Goal: Task Accomplishment & Management: Complete application form

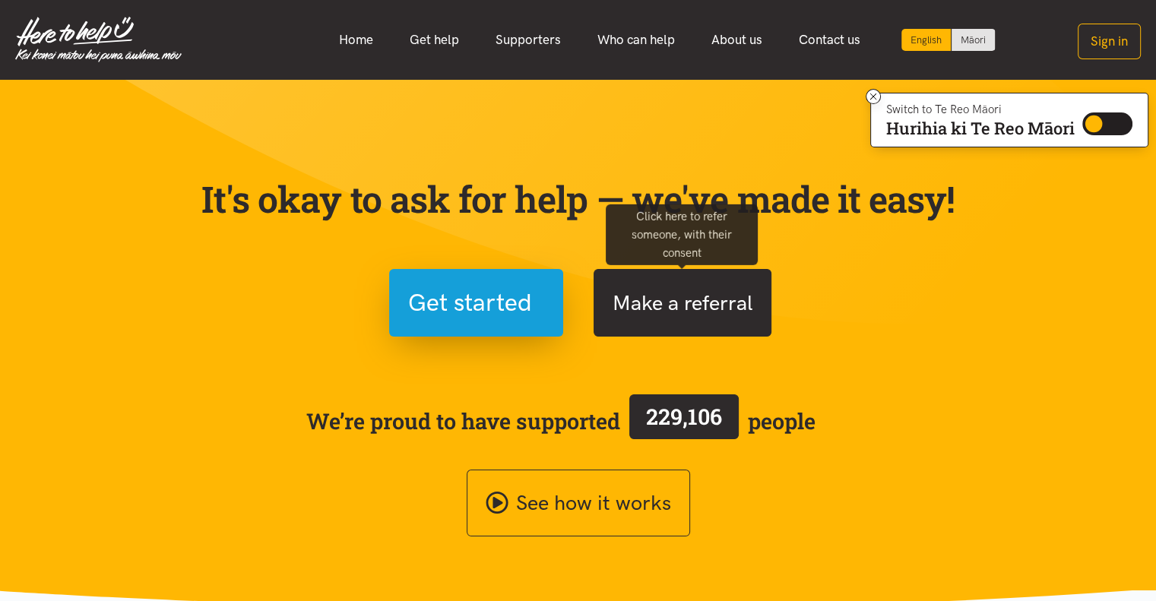
click at [718, 299] on button "Make a referral" at bounding box center [683, 303] width 178 height 68
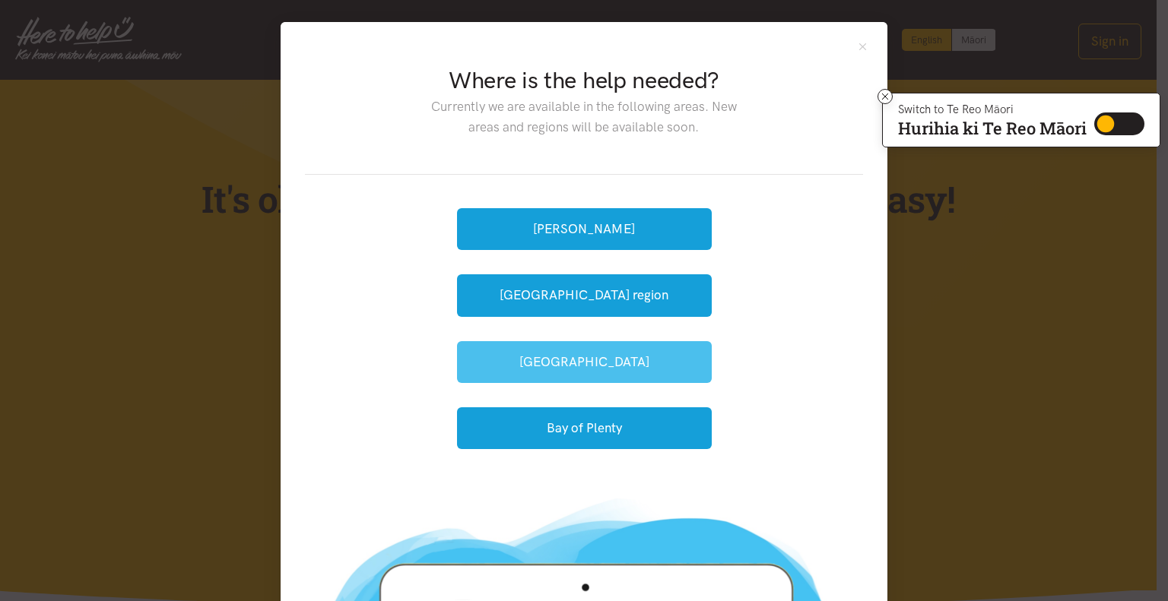
click at [610, 360] on button "[GEOGRAPHIC_DATA]" at bounding box center [584, 362] width 255 height 42
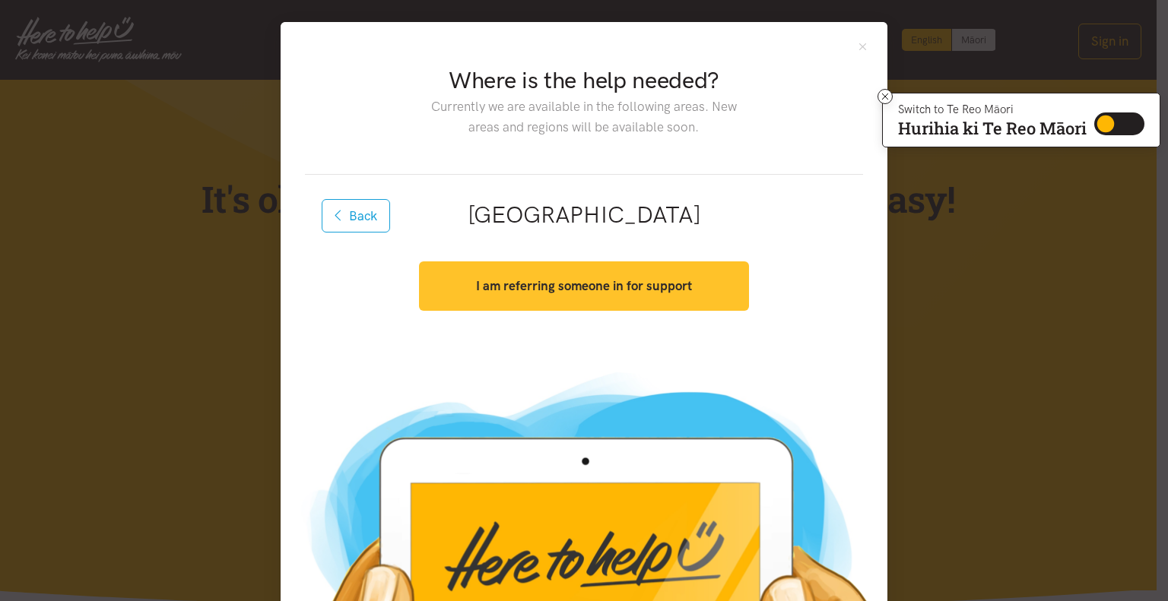
click at [635, 291] on strong "I am referring someone in for support" at bounding box center [584, 285] width 216 height 15
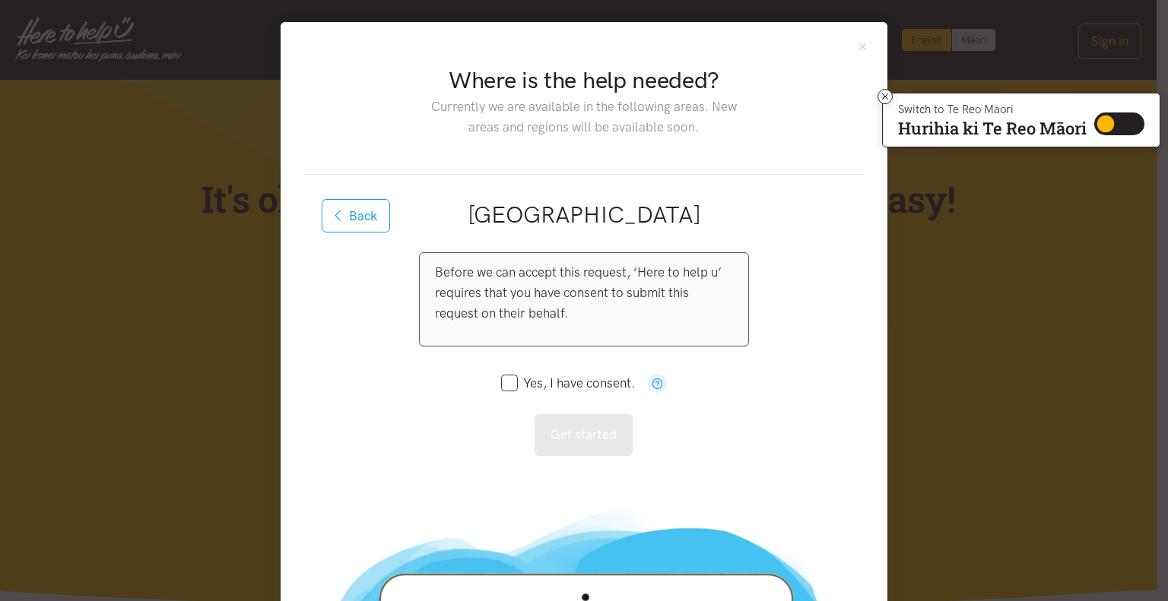
click at [541, 382] on input "Yes, I have consent." at bounding box center [568, 383] width 134 height 13
checkbox input "true"
click at [572, 434] on button "Get started" at bounding box center [583, 435] width 98 height 42
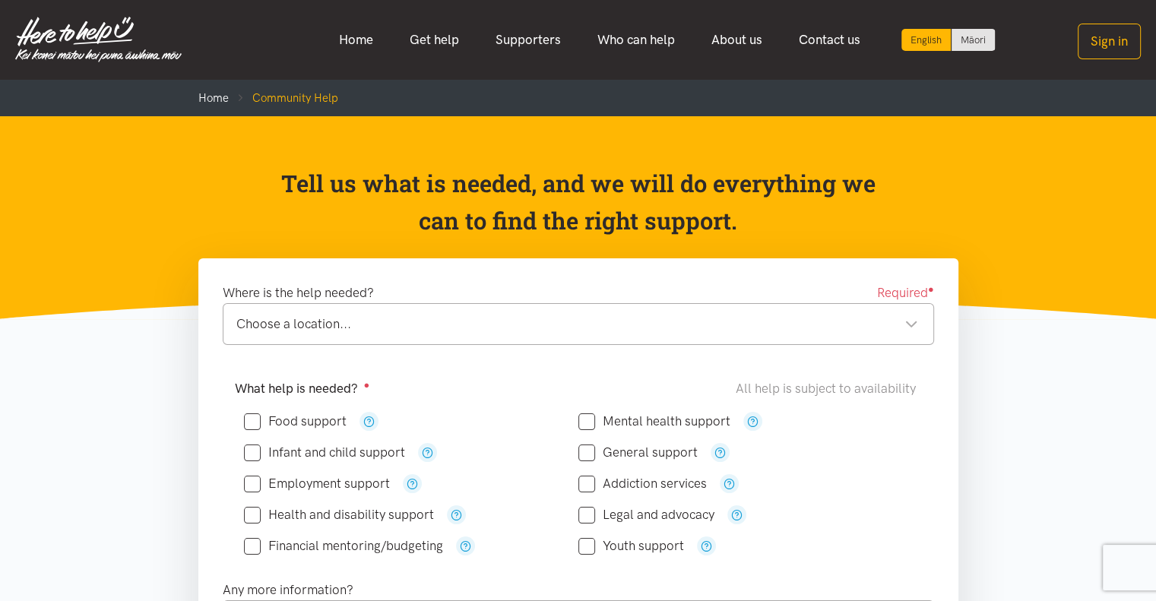
scroll to position [152, 0]
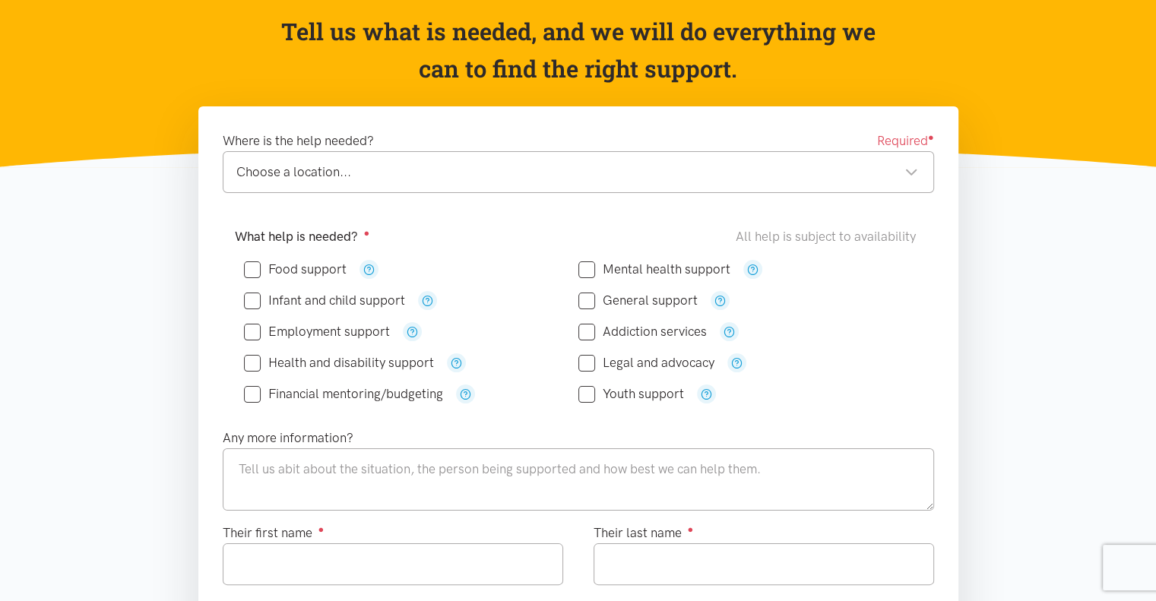
click at [302, 267] on input "Food support" at bounding box center [295, 269] width 103 height 13
checkbox input "true"
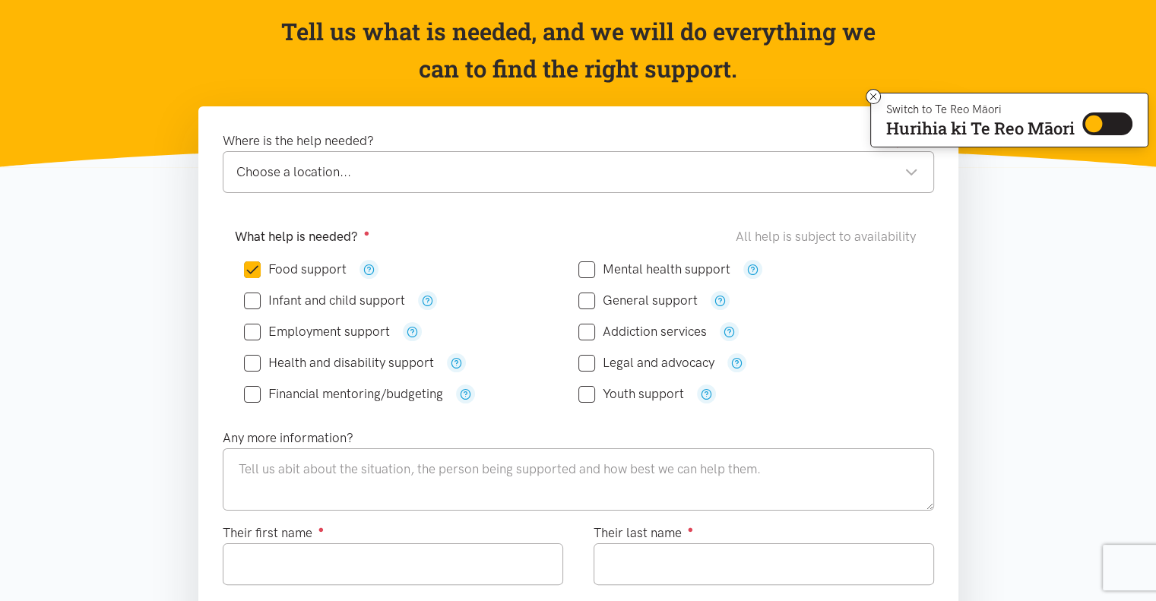
click at [493, 182] on div "Choose a location..." at bounding box center [577, 172] width 682 height 21
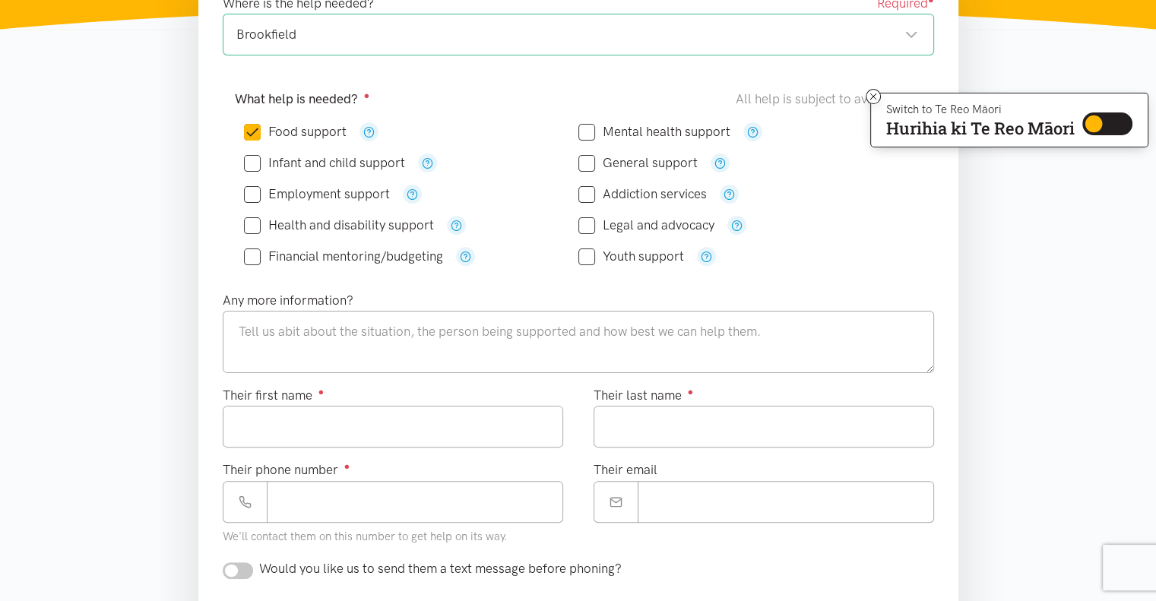
scroll to position [380, 0]
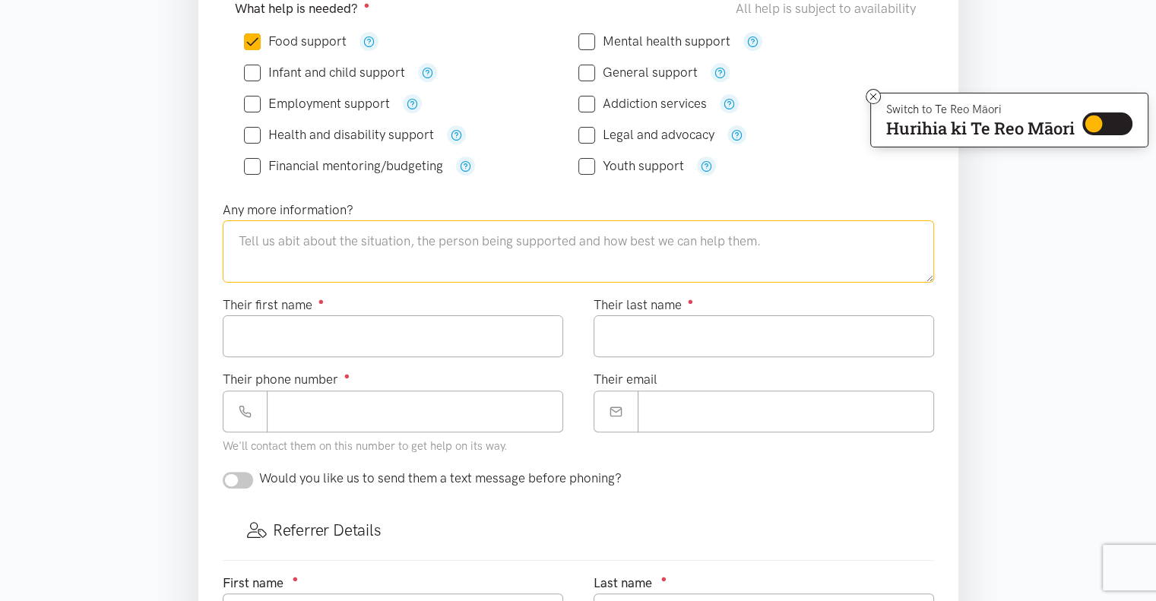
click at [507, 246] on textarea at bounding box center [578, 251] width 711 height 62
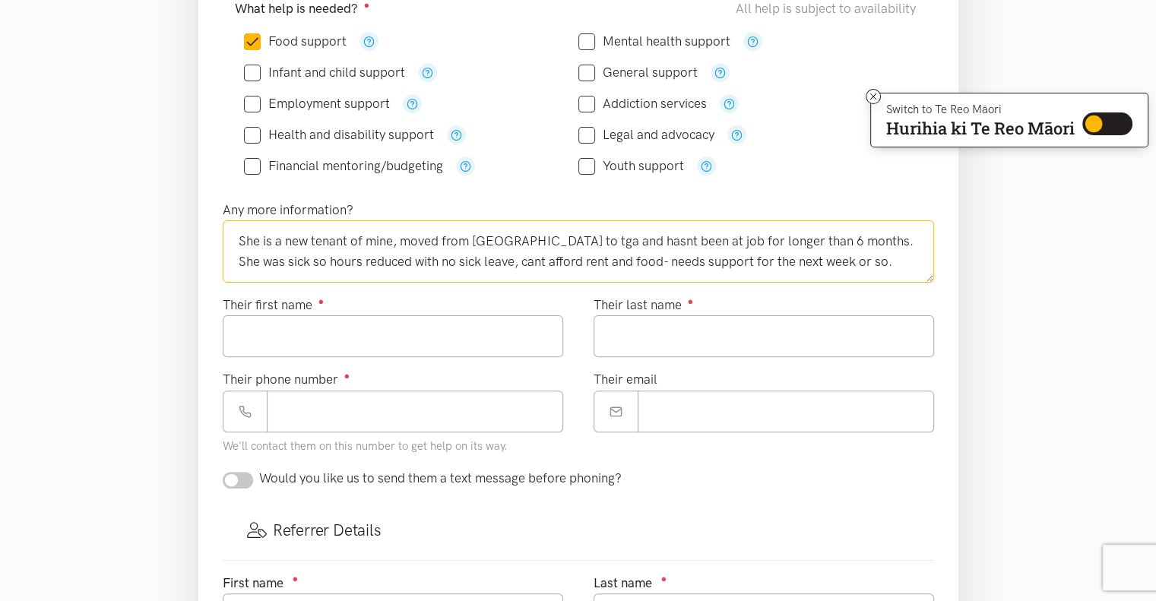
type textarea "She is a new tenant of mine, moved from [GEOGRAPHIC_DATA] to tga and hasnt been…"
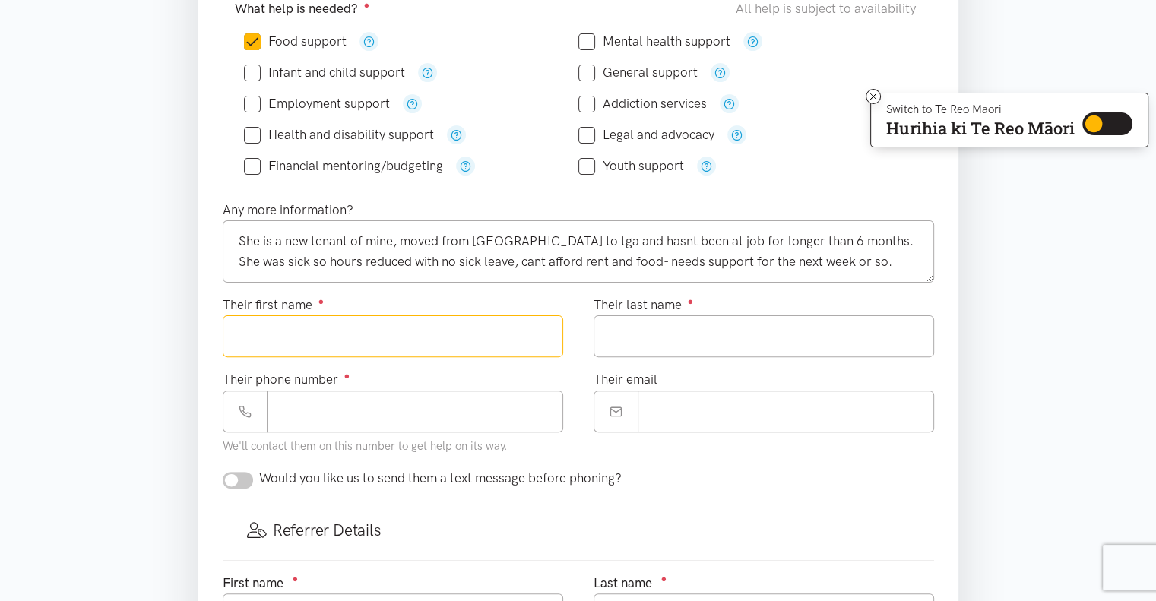
click at [360, 348] on input "Their first name ●" at bounding box center [393, 336] width 341 height 42
type input "****"
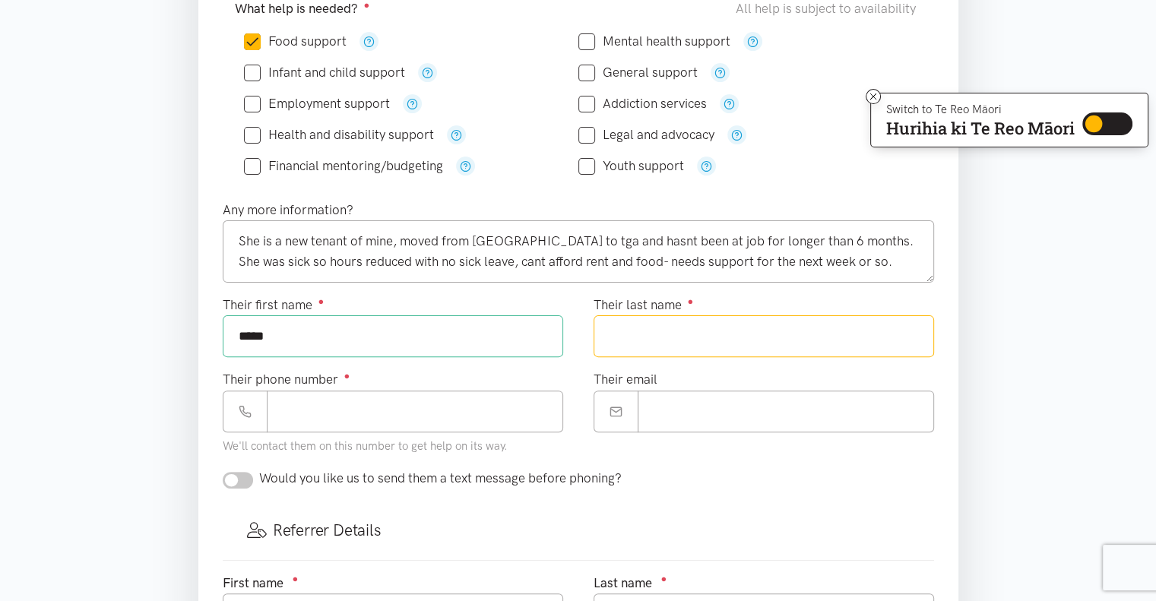
click at [642, 336] on input "Their last name ●" at bounding box center [764, 336] width 341 height 42
type input "******"
click at [705, 412] on input "Their email" at bounding box center [786, 412] width 296 height 42
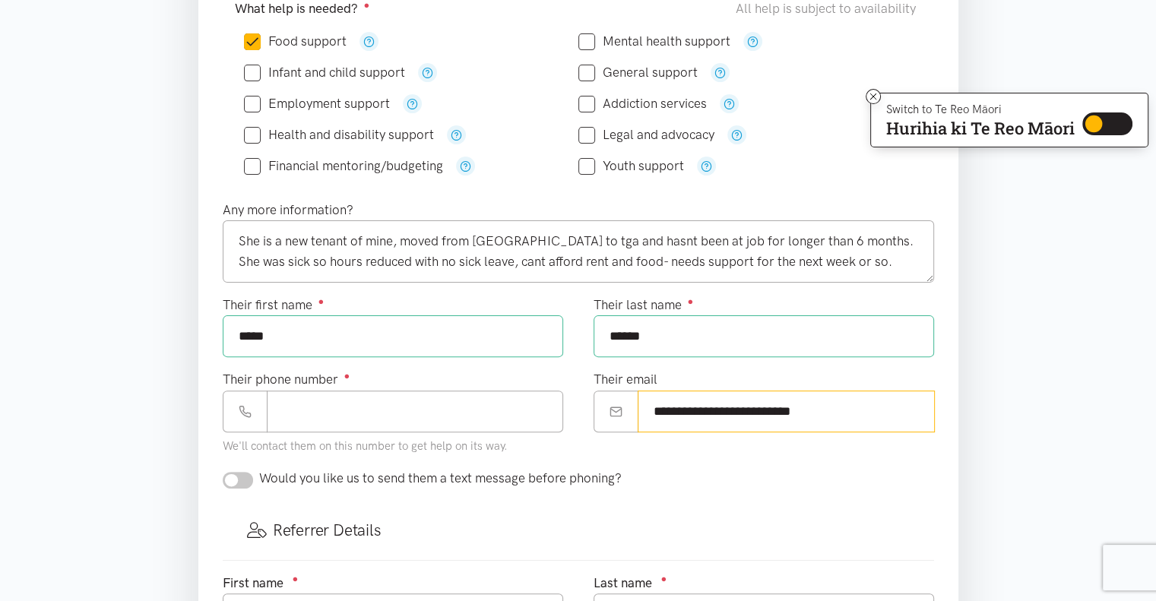
type input "**********"
click at [410, 403] on input "Their phone number ●" at bounding box center [415, 412] width 296 height 42
type input "**********"
click at [239, 477] on input "checkbox" at bounding box center [238, 480] width 30 height 17
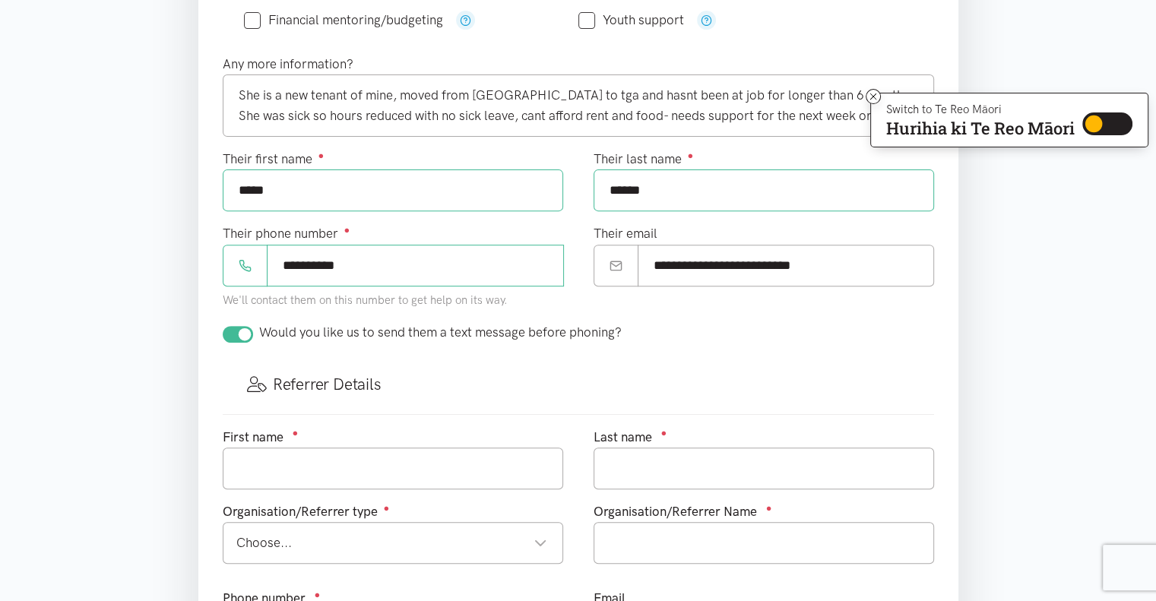
scroll to position [532, 0]
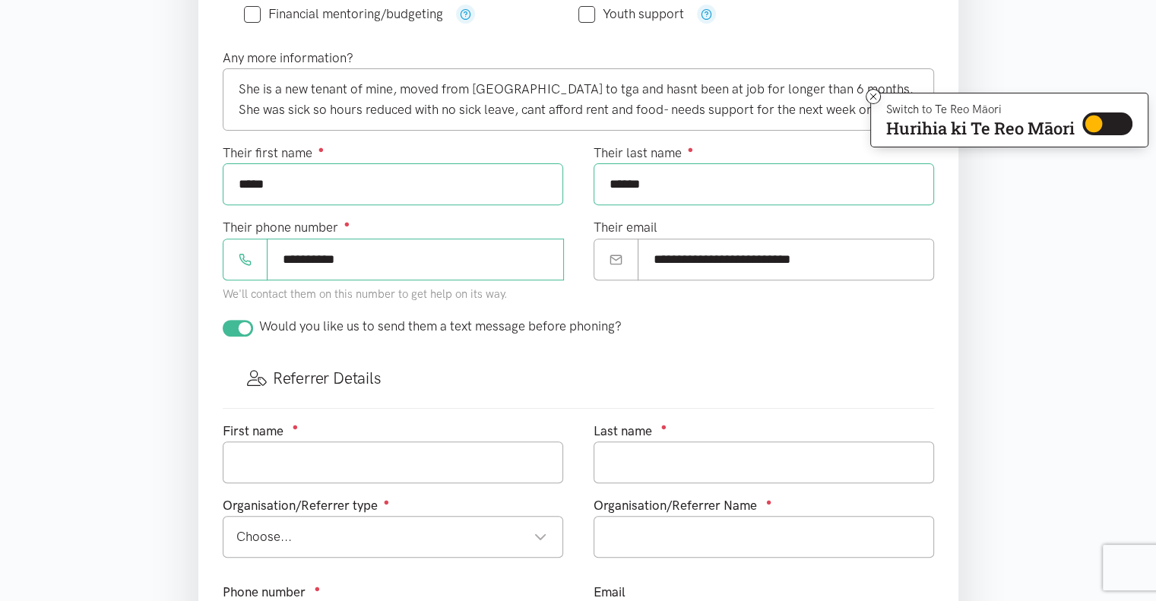
click at [238, 325] on input "checkbox" at bounding box center [238, 328] width 30 height 17
checkbox input "false"
click at [298, 458] on input "text" at bounding box center [393, 463] width 341 height 42
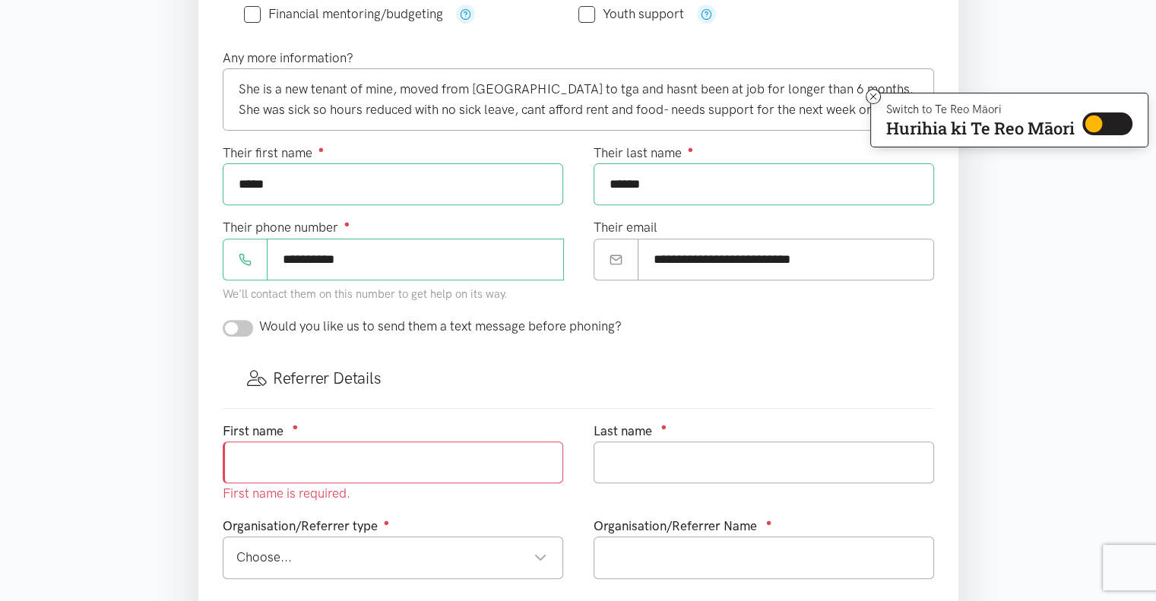
click at [360, 458] on input "text" at bounding box center [393, 463] width 341 height 42
type input "[PERSON_NAME]"
type input "0273300917"
type input "[PERSON_NAME][EMAIL_ADDRESS][DOMAIN_NAME]"
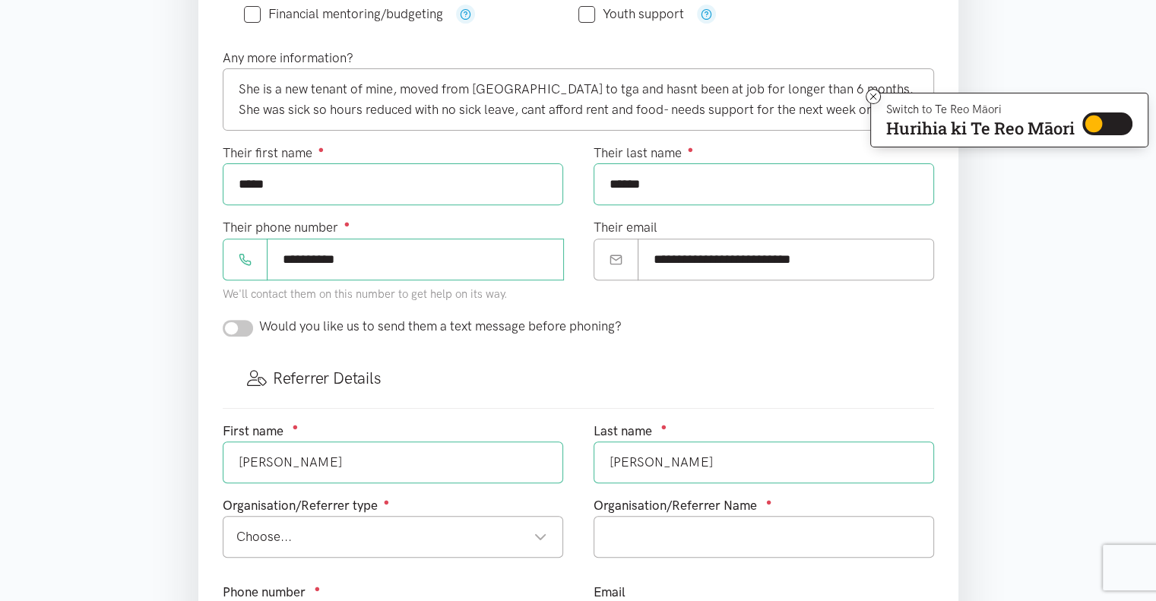
scroll to position [608, 0]
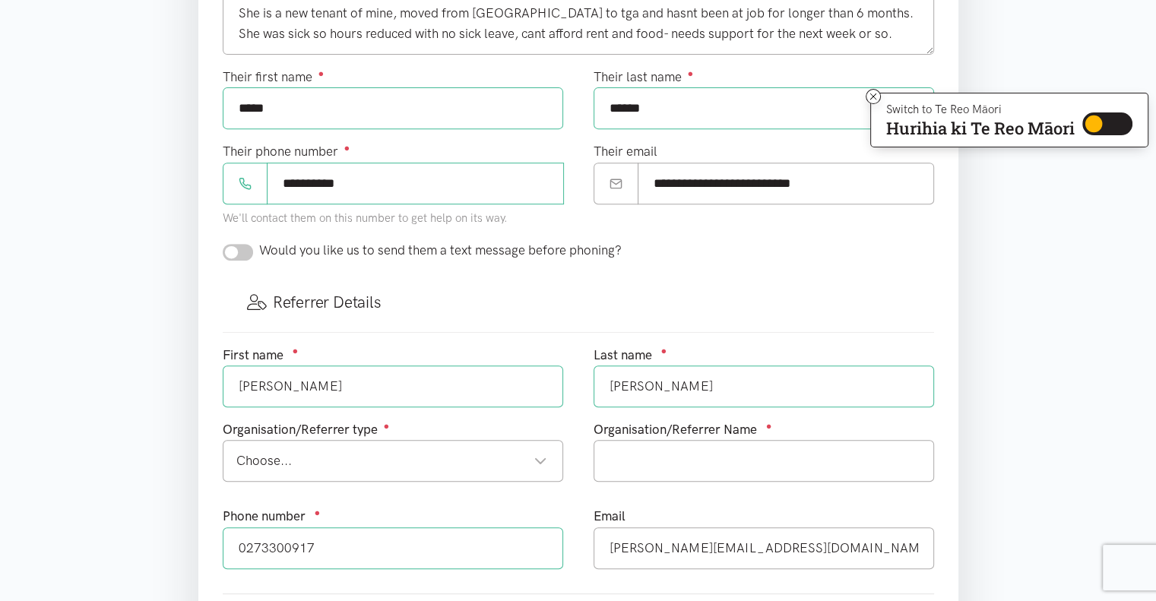
click at [375, 459] on div "Choose..." at bounding box center [391, 461] width 311 height 21
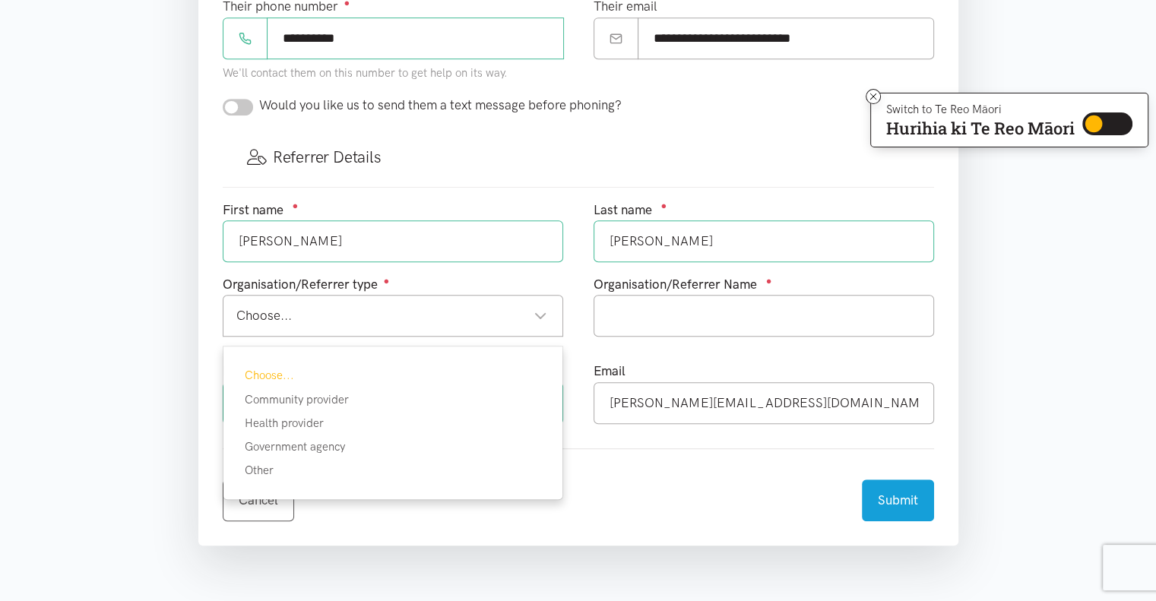
scroll to position [760, 0]
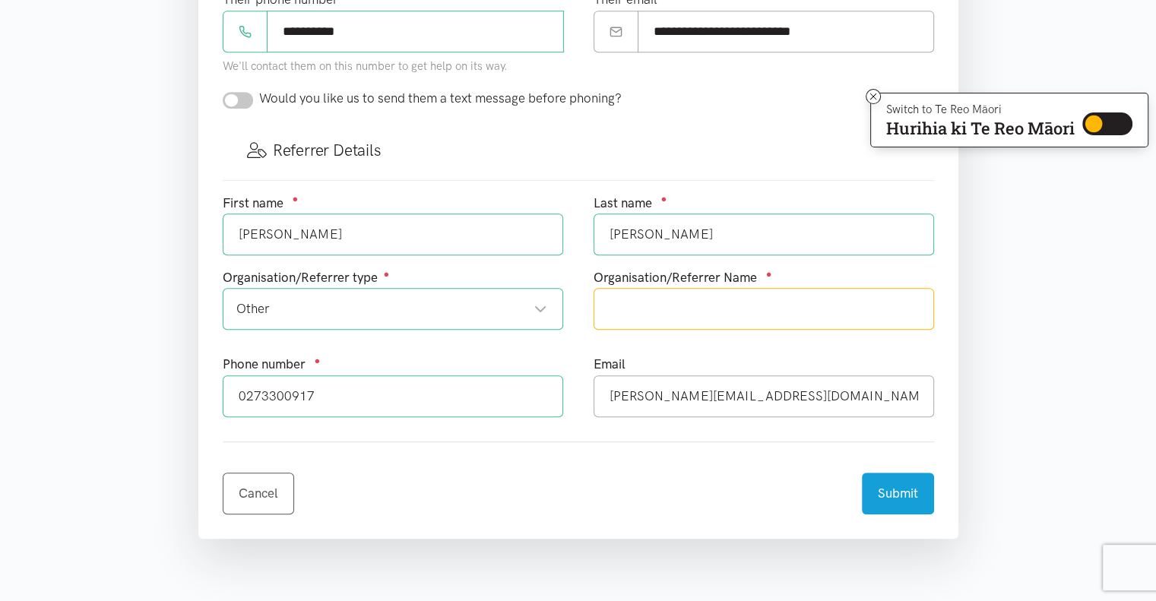
click at [746, 316] on input "text" at bounding box center [764, 309] width 341 height 42
type input "[PERSON_NAME]- Landlord"
drag, startPoint x: 788, startPoint y: 385, endPoint x: 663, endPoint y: 388, distance: 125.5
click at [663, 388] on input "[PERSON_NAME][EMAIL_ADDRESS][DOMAIN_NAME]" at bounding box center [764, 396] width 341 height 42
type input "[PERSON_NAME][EMAIL_ADDRESS][PERSON_NAME][DOMAIN_NAME]"
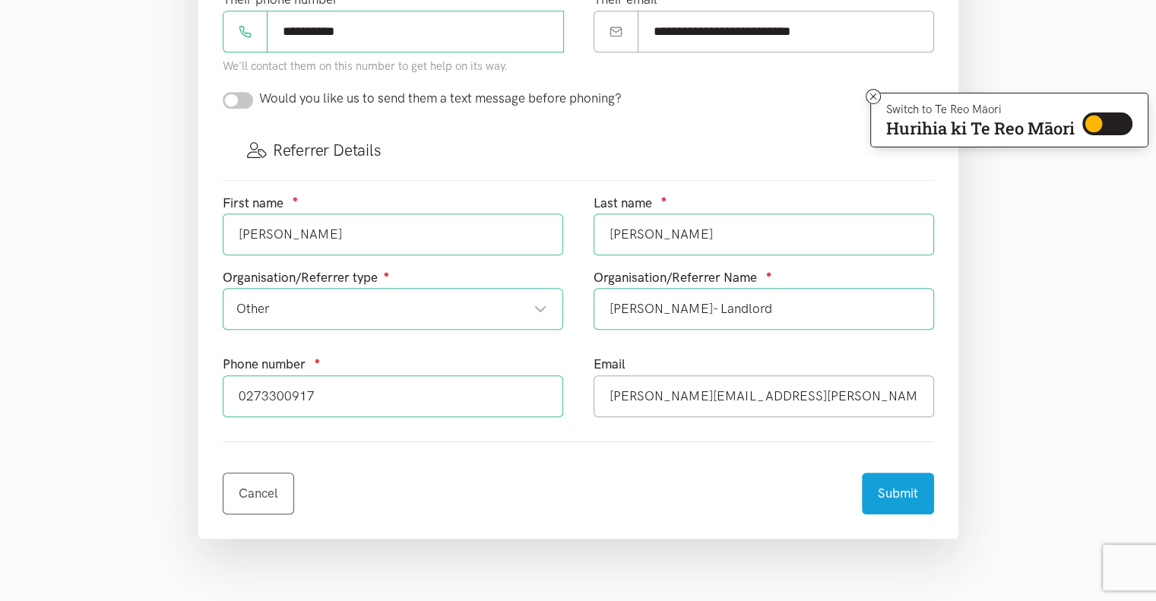
drag, startPoint x: 737, startPoint y: 312, endPoint x: 671, endPoint y: 306, distance: 65.6
click at [671, 306] on input "[PERSON_NAME]- Landlord" at bounding box center [764, 309] width 341 height 42
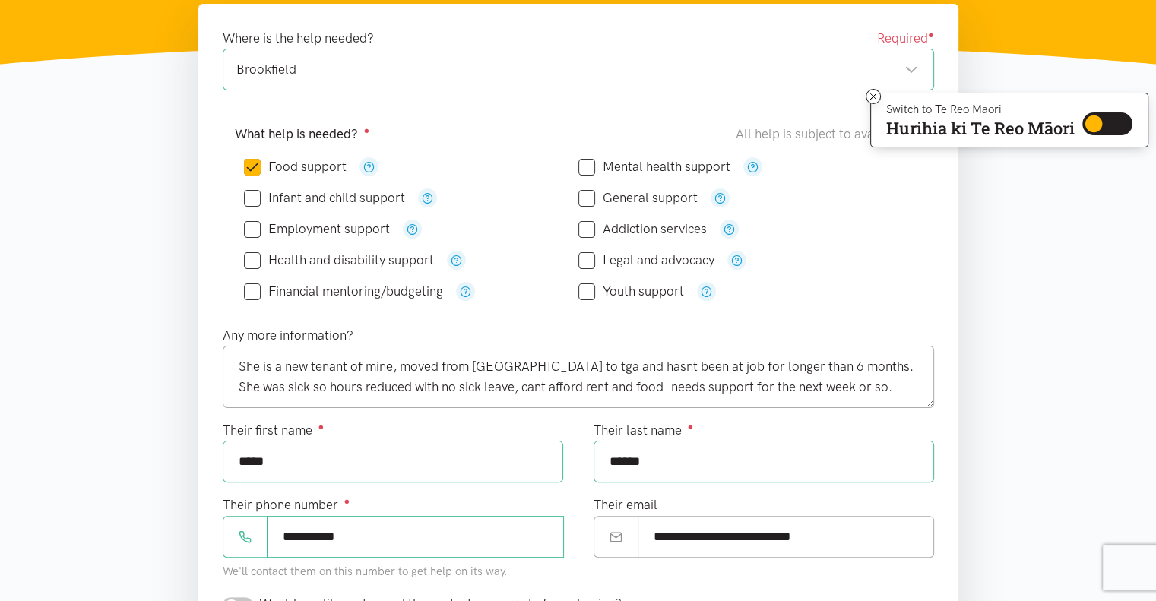
scroll to position [228, 0]
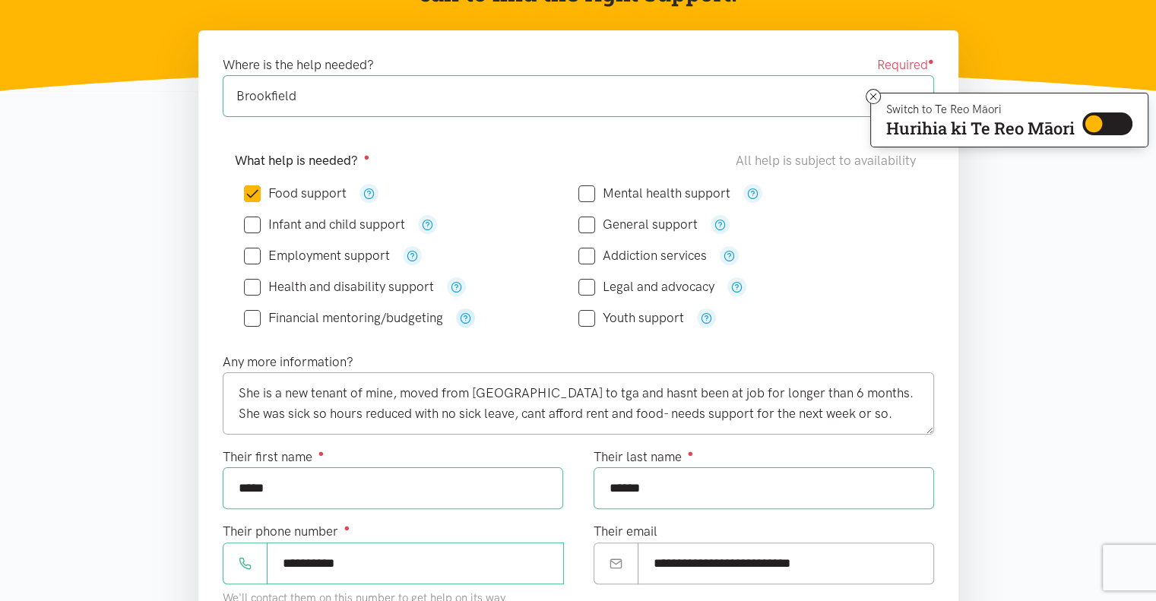
type input "[PERSON_NAME]"
click at [468, 318] on icon "button" at bounding box center [465, 317] width 11 height 11
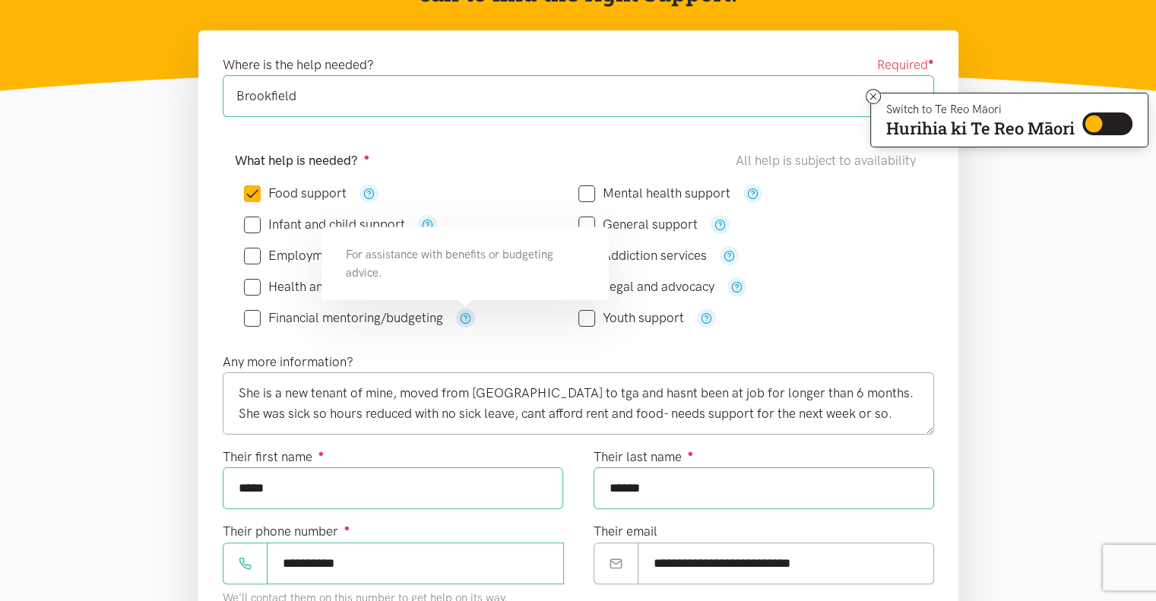
click at [468, 318] on icon "button" at bounding box center [465, 317] width 11 height 11
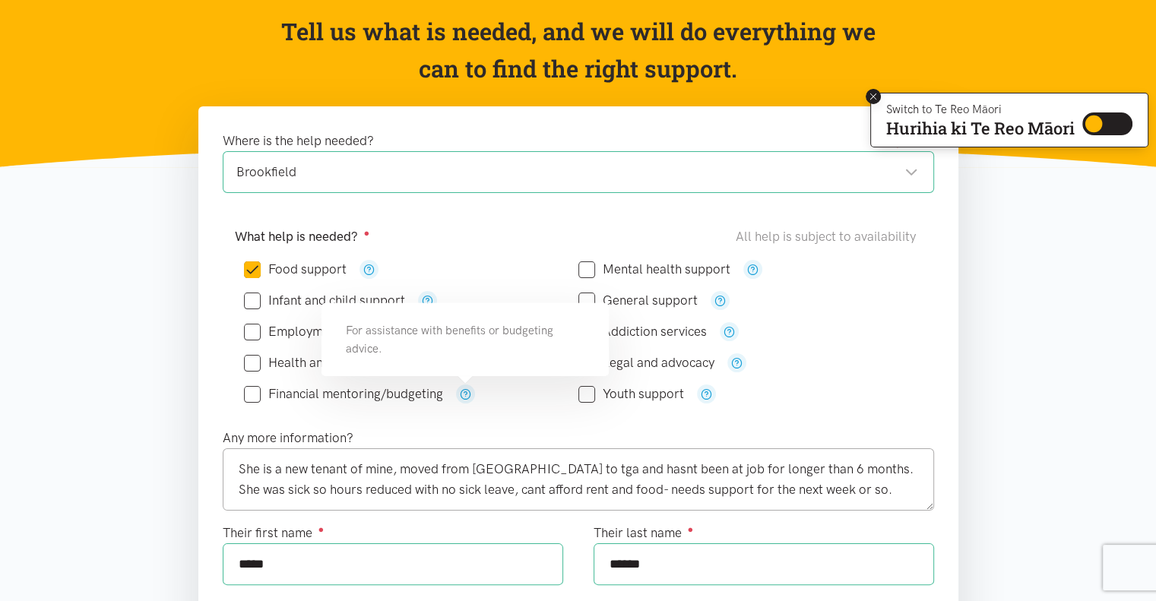
click at [869, 94] on icon at bounding box center [873, 96] width 11 height 11
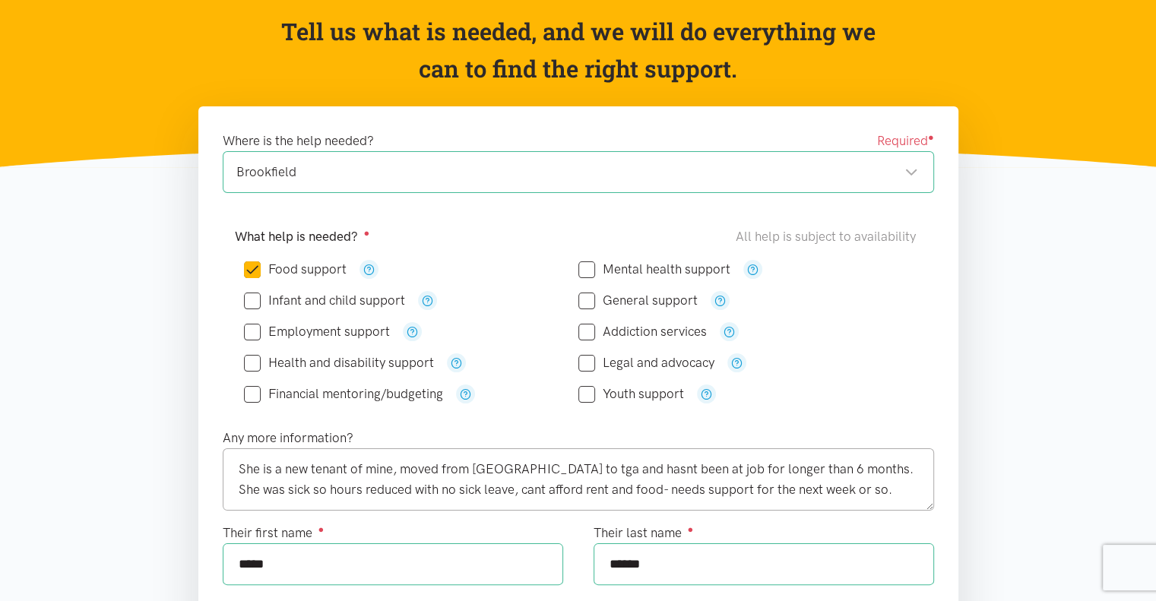
click at [909, 173] on div "Brookfield" at bounding box center [577, 172] width 682 height 21
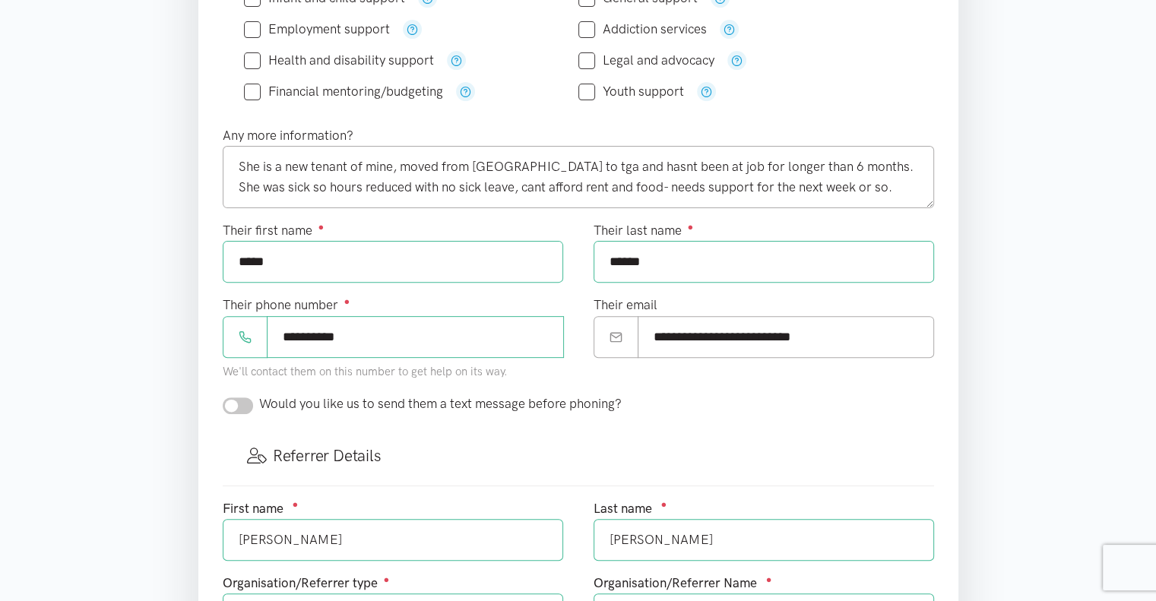
scroll to position [456, 0]
click at [286, 163] on textarea "She is a new tenant of mine, moved from [GEOGRAPHIC_DATA] to tga and hasnt been…" at bounding box center [578, 175] width 711 height 62
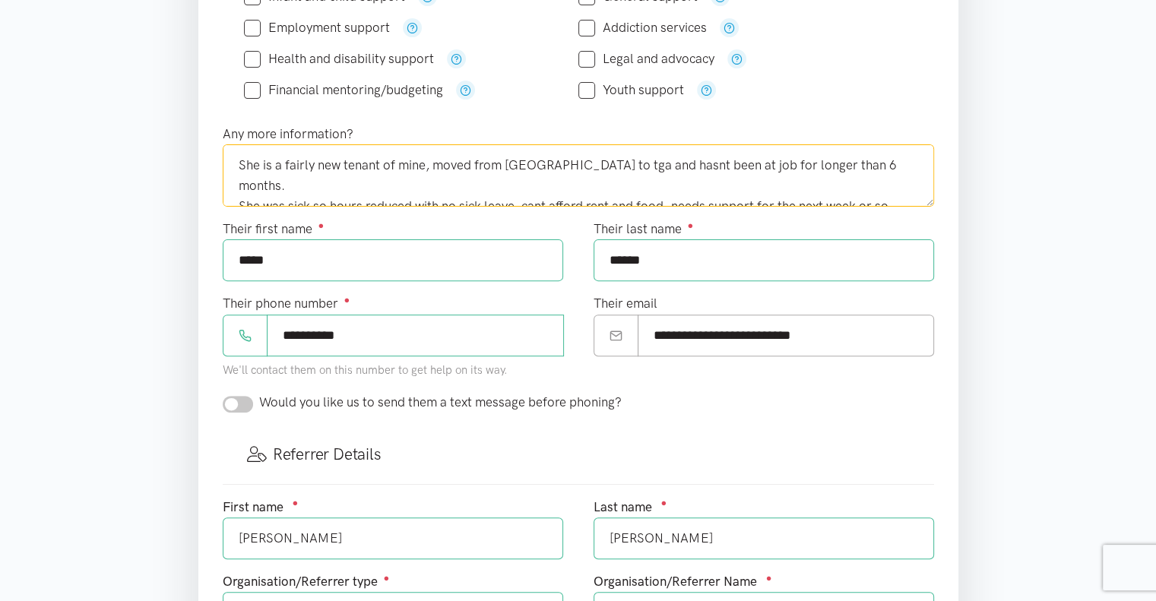
click at [429, 167] on textarea "She is a fairly new tenant of mine, moved from [GEOGRAPHIC_DATA] to tga and has…" at bounding box center [578, 175] width 711 height 62
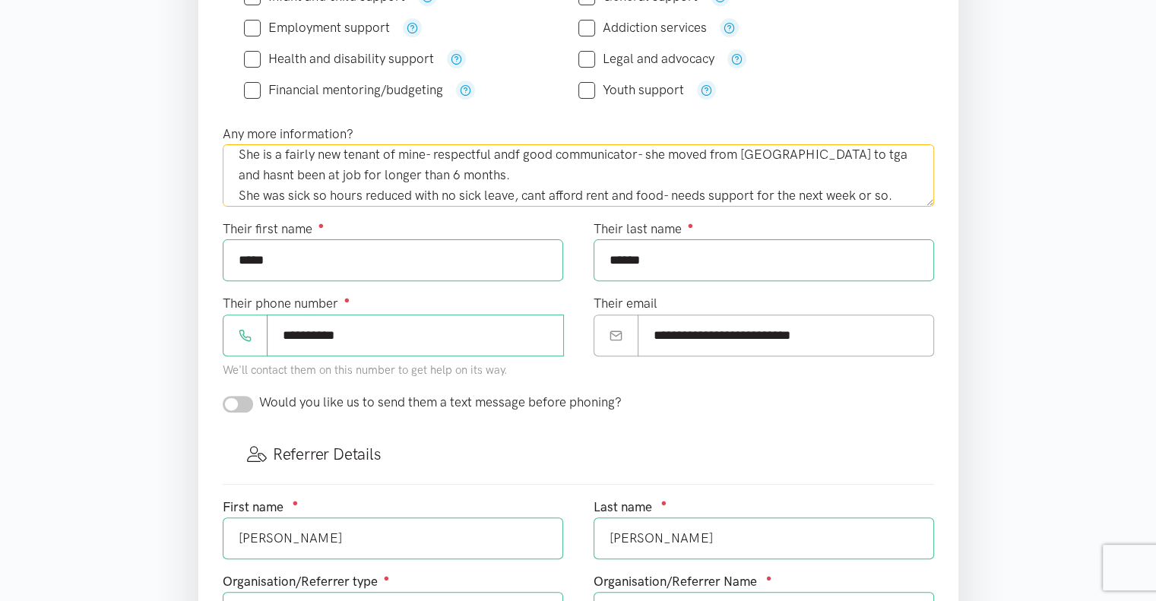
scroll to position [21, 0]
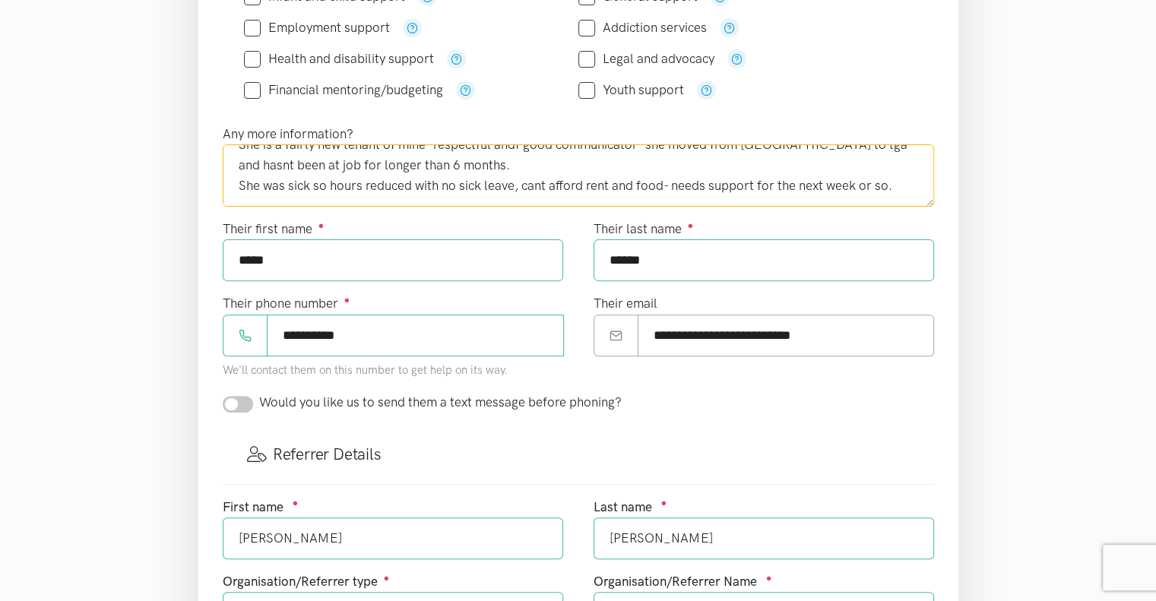
click at [314, 179] on textarea "She is a fairly new tenant of mine- respectful andf good communicator- she move…" at bounding box center [578, 175] width 711 height 62
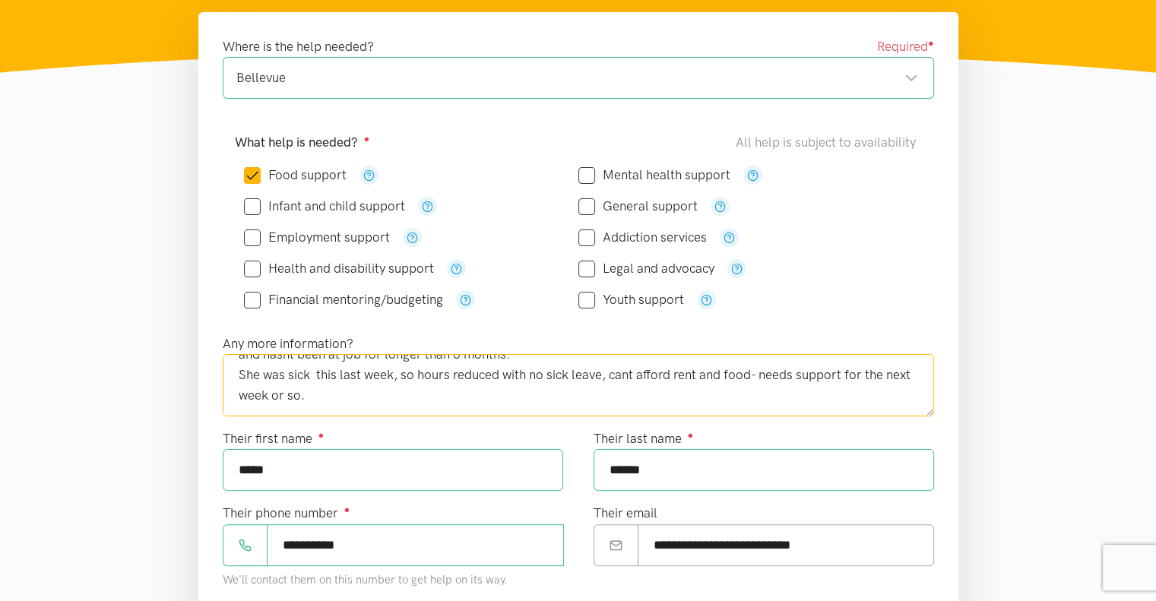
scroll to position [246, 0]
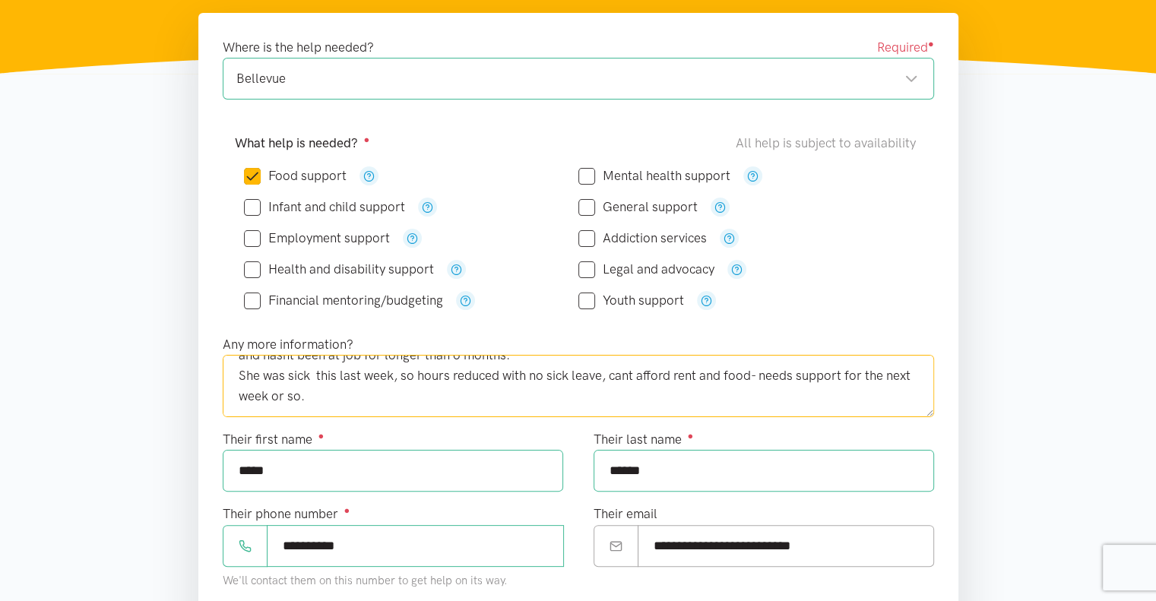
click at [453, 374] on textarea "She is a fairly new tenant of mine- respectful andf good communicator- she move…" at bounding box center [578, 386] width 711 height 62
click at [634, 373] on textarea "She is a fairly new tenant of mine- respectful andf good communicator- she move…" at bounding box center [578, 386] width 711 height 62
click at [746, 376] on textarea "She is a fairly new tenant of mine- respectful andf good communicator- she move…" at bounding box center [578, 386] width 711 height 62
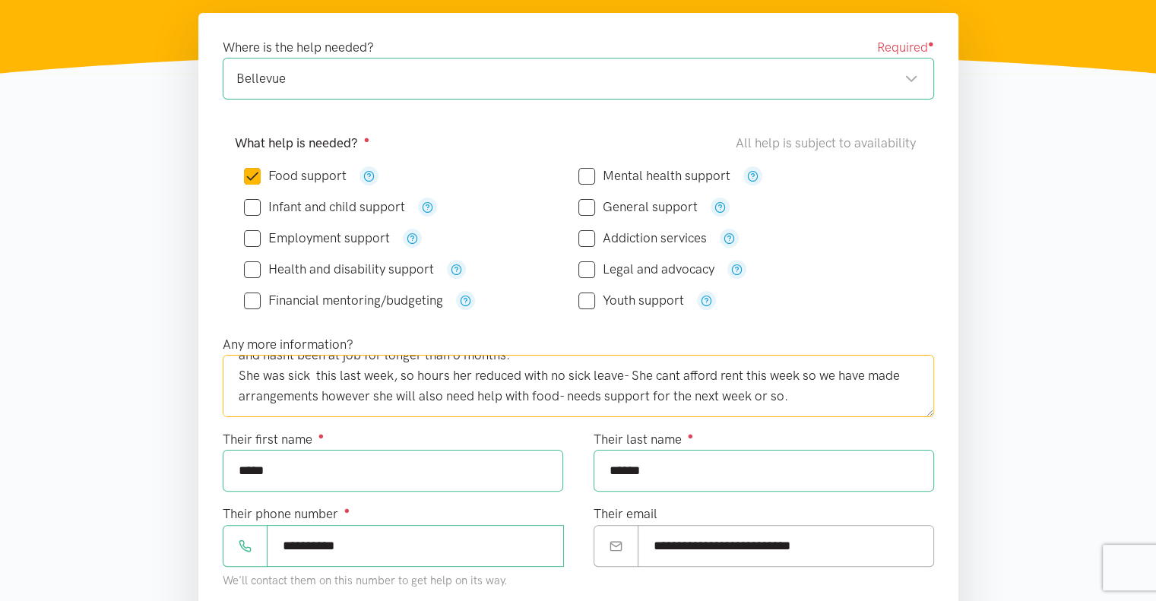
drag, startPoint x: 651, startPoint y: 394, endPoint x: 557, endPoint y: 389, distance: 93.6
click at [557, 389] on textarea "She is a fairly new tenant of mine- respectful andf good communicator- she move…" at bounding box center [578, 386] width 711 height 62
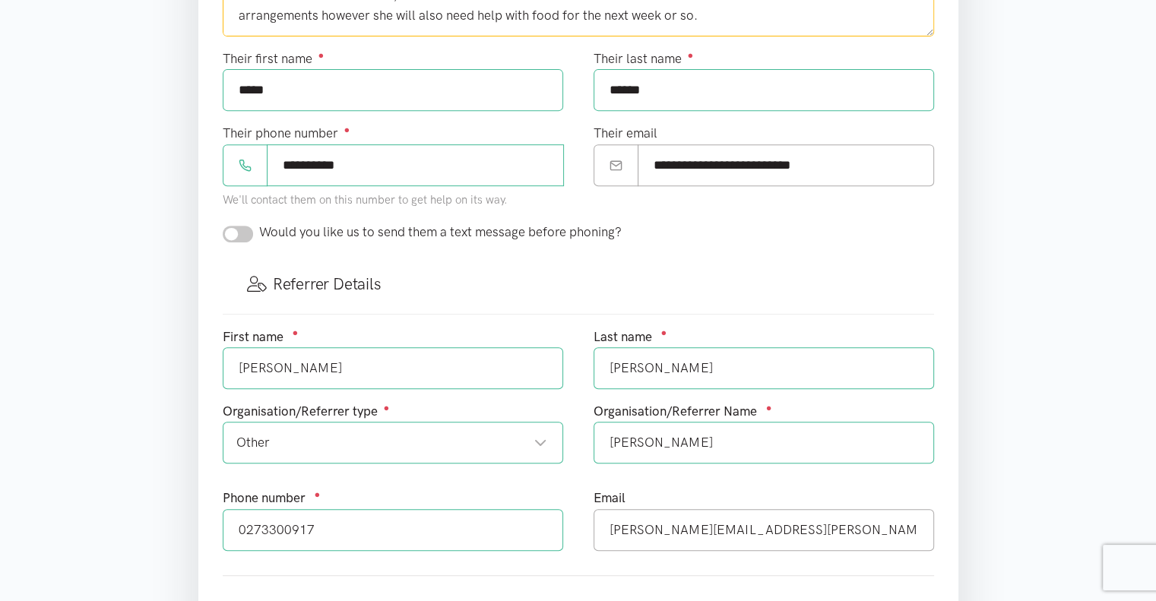
scroll to position [702, 0]
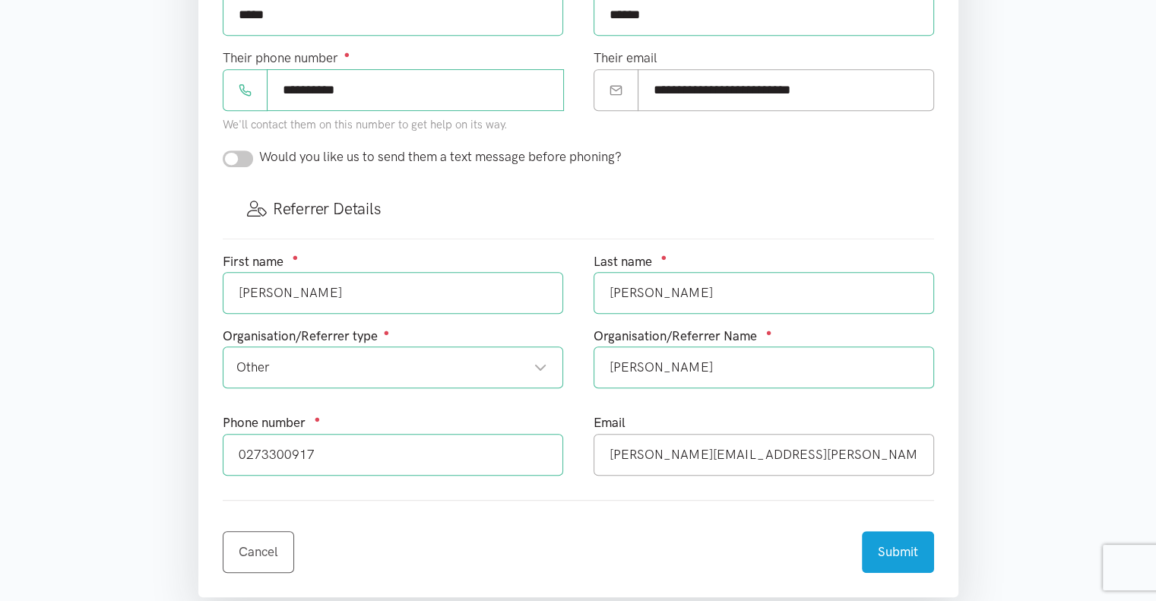
type textarea "She is a fairly new tenant of mine- respectful andf good communicator- she move…"
click at [1084, 353] on section "Where is the help needed? Required ● [GEOGRAPHIC_DATA] [GEOGRAPHIC_DATA] locati…" at bounding box center [578, 126] width 1156 height 1138
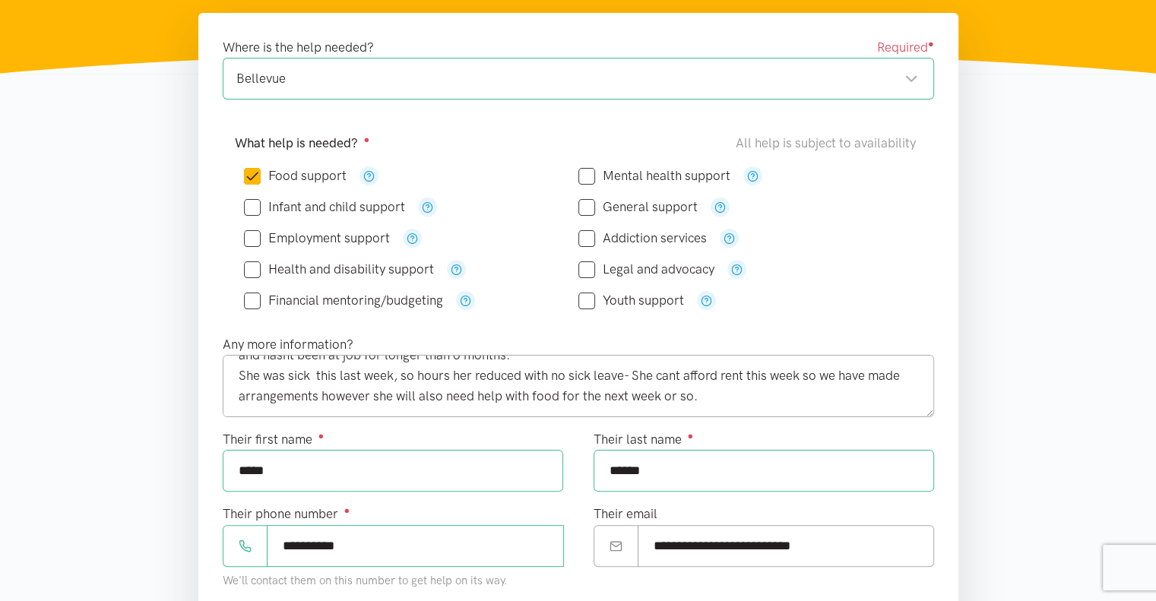
scroll to position [170, 0]
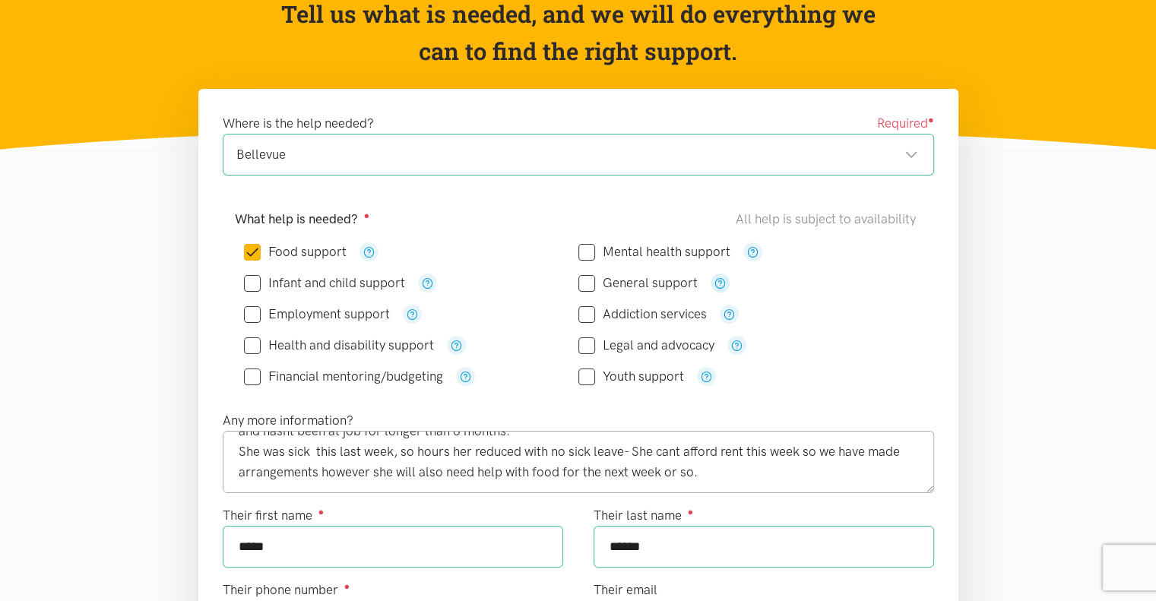
click at [719, 281] on icon "button" at bounding box center [720, 282] width 11 height 11
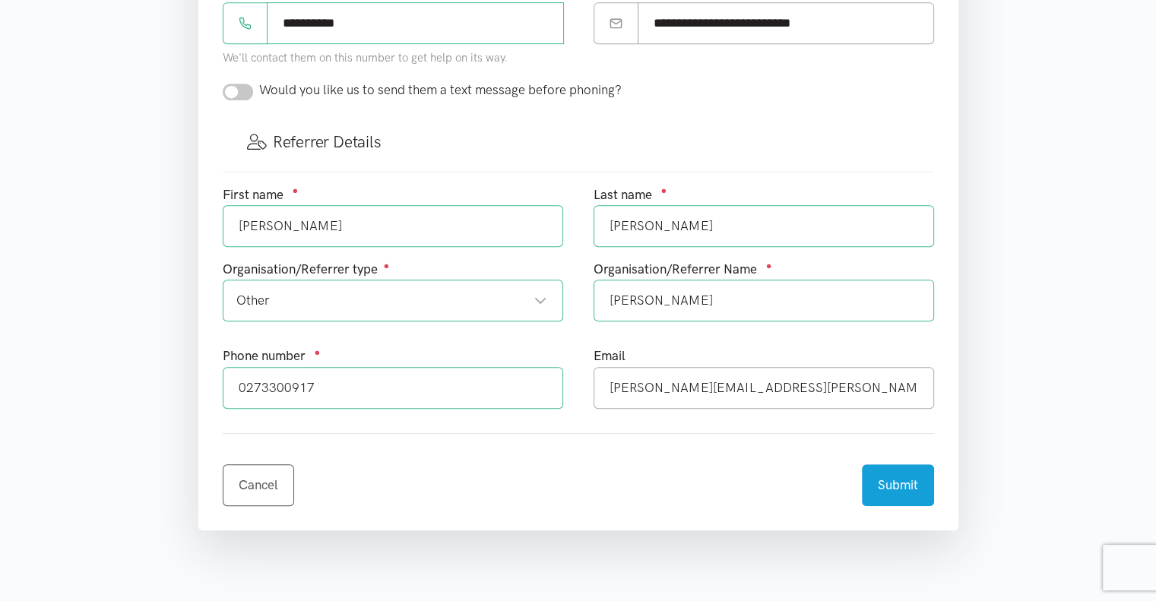
scroll to position [778, 0]
